Goal: Obtain resource: Download file/media

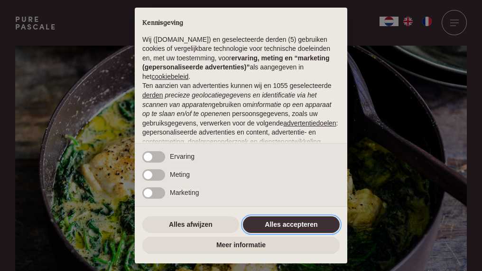
click at [301, 226] on button "Alles accepteren" at bounding box center [291, 224] width 97 height 17
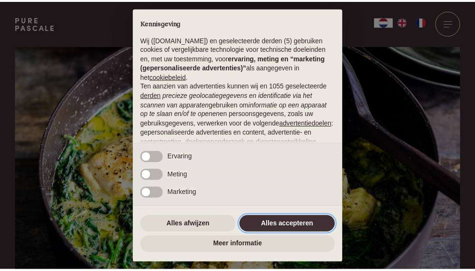
scroll to position [111, 0]
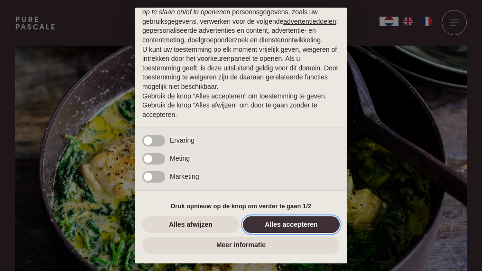
click at [281, 217] on button "Alles accepteren" at bounding box center [291, 224] width 97 height 17
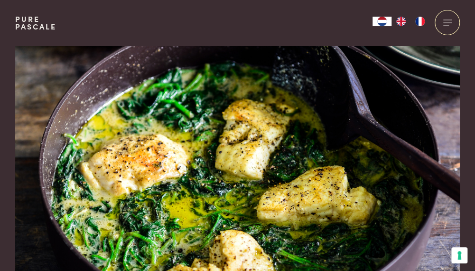
click at [283, 226] on img at bounding box center [237, 179] width 445 height 267
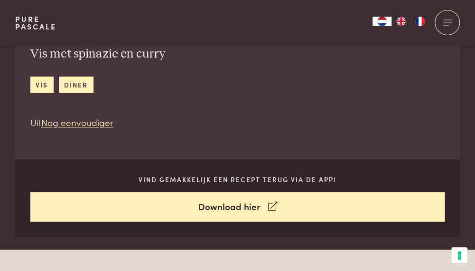
scroll to position [334, 0]
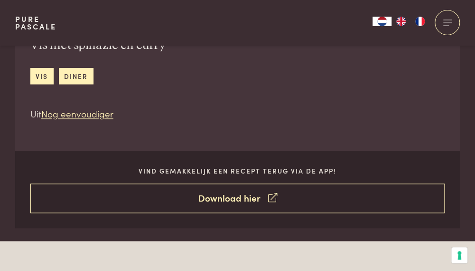
click at [250, 198] on link "Download hier" at bounding box center [237, 198] width 415 height 30
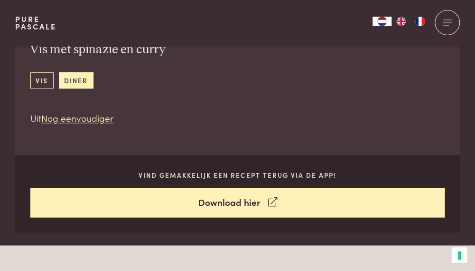
click at [46, 81] on link "vis" at bounding box center [41, 80] width 23 height 16
